Goal: Information Seeking & Learning: Check status

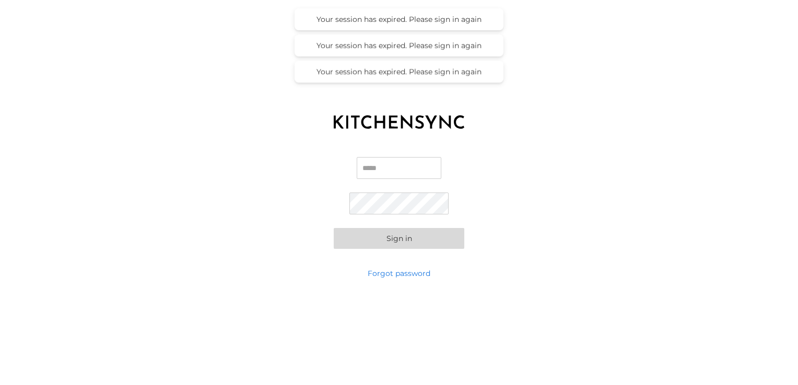
type input "**********"
click at [405, 237] on button "Sign in" at bounding box center [399, 238] width 130 height 21
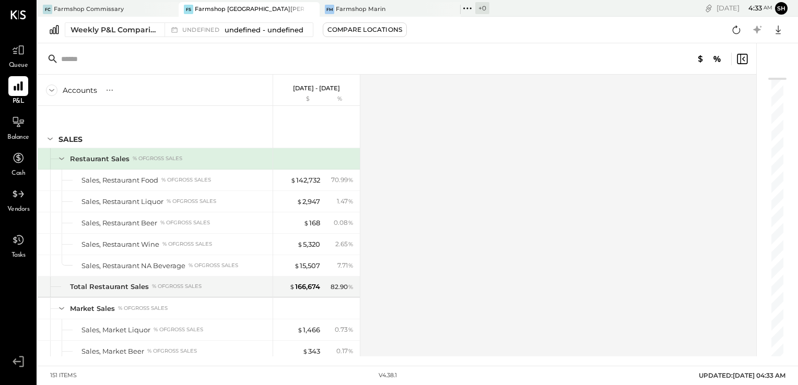
click at [322, 86] on p "[DATE] - [DATE]" at bounding box center [316, 88] width 47 height 7
click at [255, 10] on div "Farmshop [GEOGRAPHIC_DATA][PERSON_NAME]" at bounding box center [249, 9] width 109 height 8
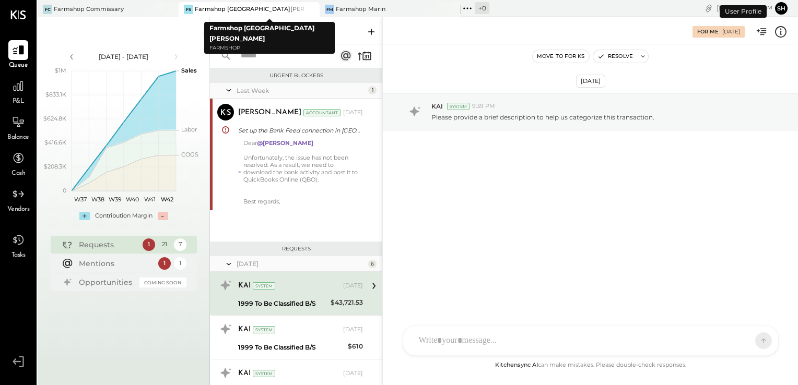
scroll to position [67, 0]
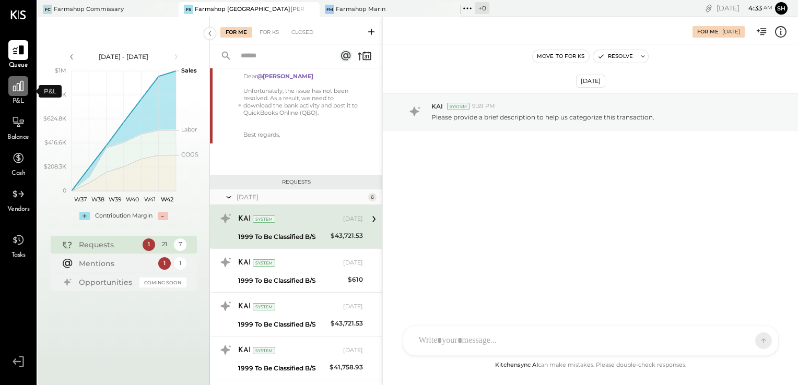
click at [19, 90] on icon at bounding box center [18, 86] width 14 height 14
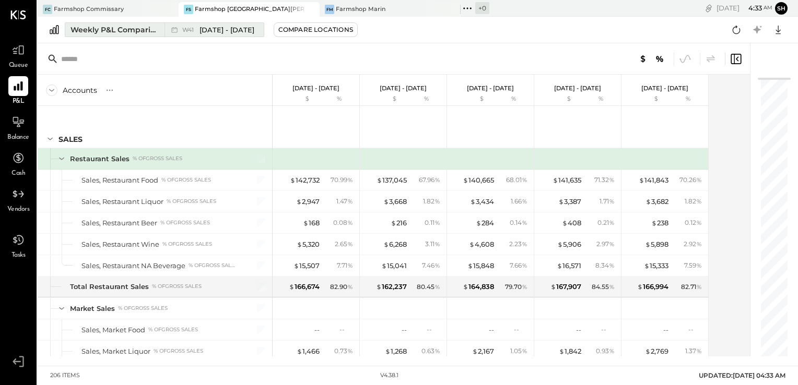
click at [120, 30] on div "Weekly P&L Comparison" at bounding box center [114, 30] width 88 height 10
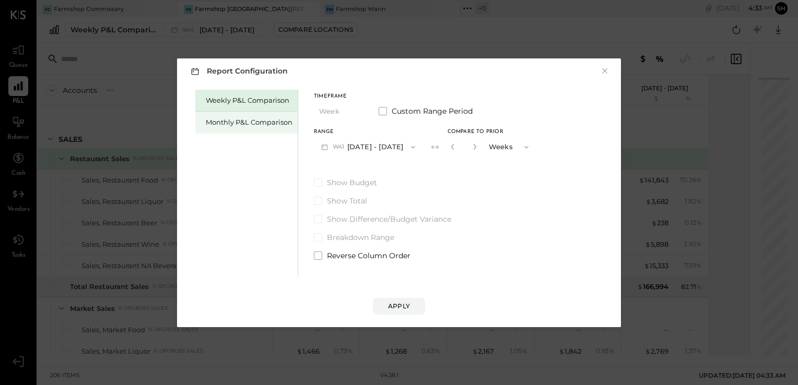
click at [271, 124] on div "Monthly P&L Comparison" at bounding box center [249, 122] width 87 height 10
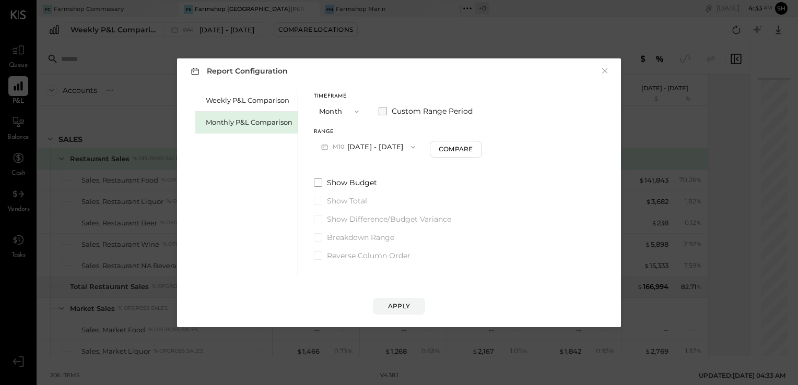
click at [384, 110] on span at bounding box center [382, 111] width 8 height 8
click at [368, 146] on icon "button" at bounding box center [366, 147] width 4 height 3
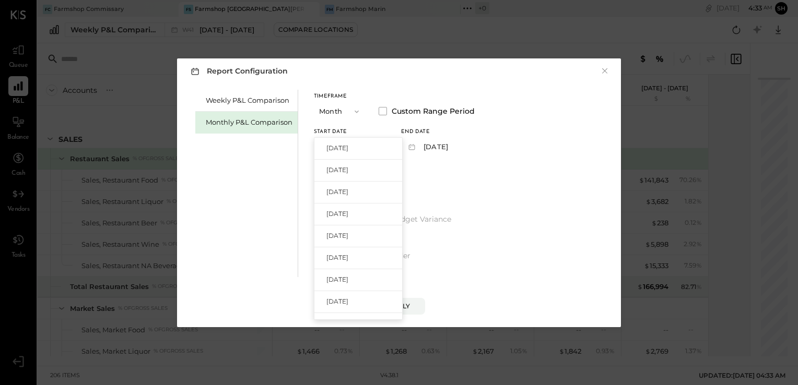
drag, startPoint x: 401, startPoint y: 170, endPoint x: 407, endPoint y: 232, distance: 62.4
click at [407, 232] on div "Timeframe Month Custom Range Period Start Date [DATE] [DATE] [DATE] [DATE] [DAT…" at bounding box center [394, 175] width 161 height 171
click at [348, 270] on span "[DATE]" at bounding box center [337, 271] width 22 height 9
click at [458, 145] on icon "button" at bounding box center [453, 147] width 8 height 8
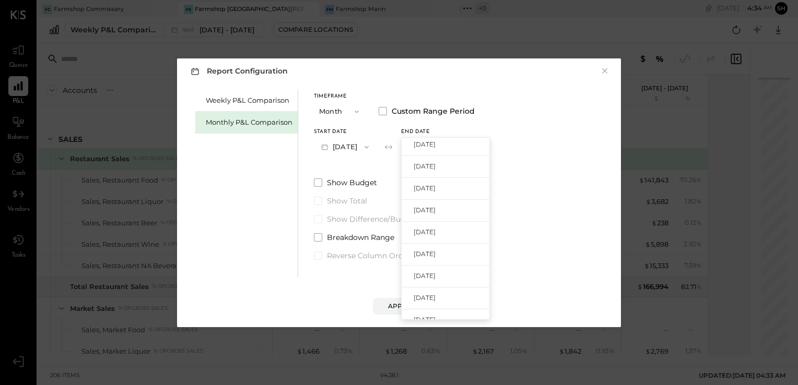
scroll to position [190, 0]
click at [435, 179] on span "[DATE]" at bounding box center [424, 177] width 22 height 9
click at [399, 305] on div "Apply" at bounding box center [399, 306] width 22 height 9
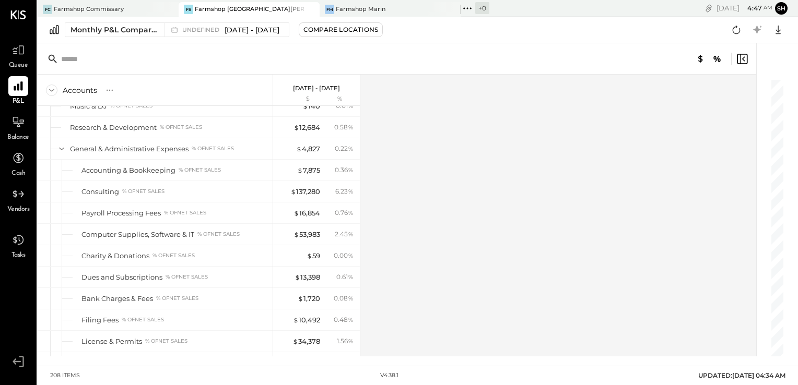
scroll to position [3839, 0]
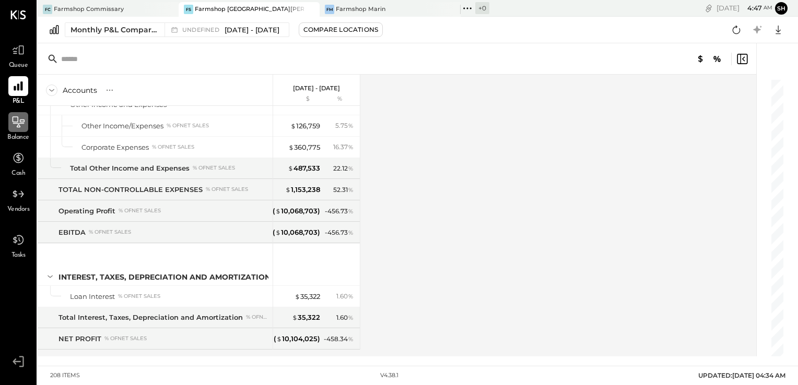
click at [19, 124] on icon at bounding box center [18, 122] width 14 height 14
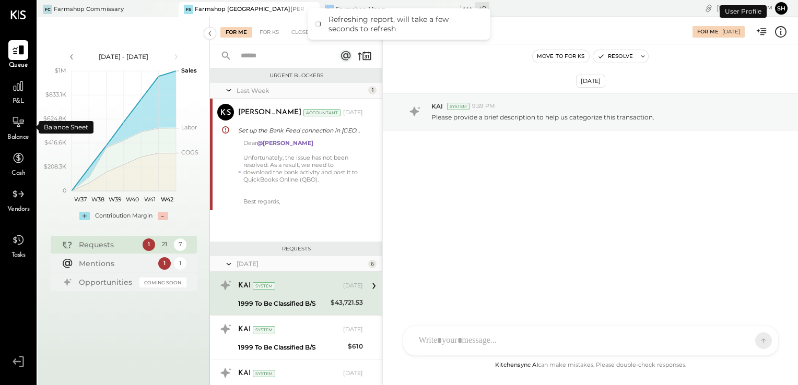
scroll to position [67, 0]
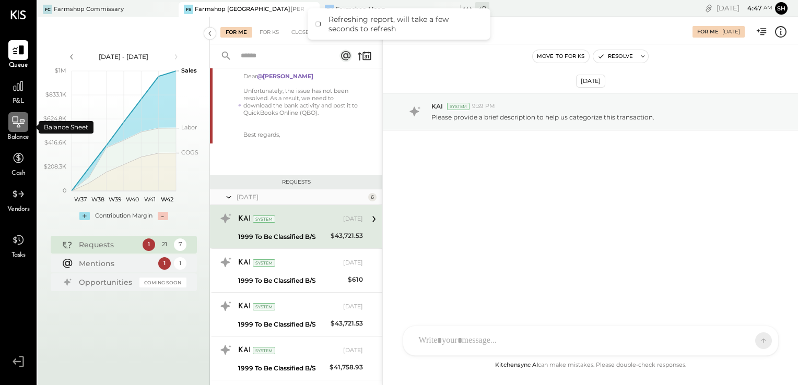
click at [19, 124] on icon at bounding box center [18, 122] width 14 height 14
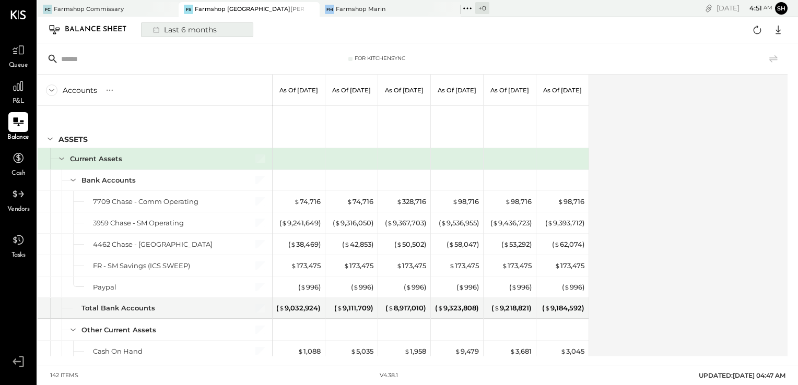
click at [216, 29] on div "Last 6 months" at bounding box center [184, 30] width 74 height 14
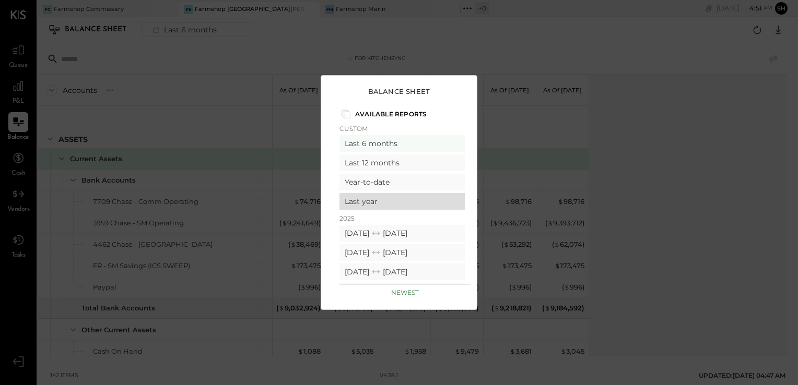
click at [372, 199] on div "Last year" at bounding box center [401, 201] width 125 height 17
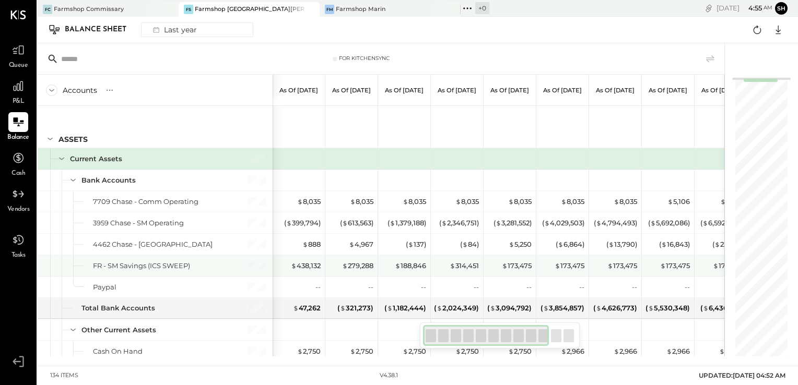
click at [374, 261] on div "$ 279,288" at bounding box center [351, 265] width 52 height 21
